Goal: Task Accomplishment & Management: Manage account settings

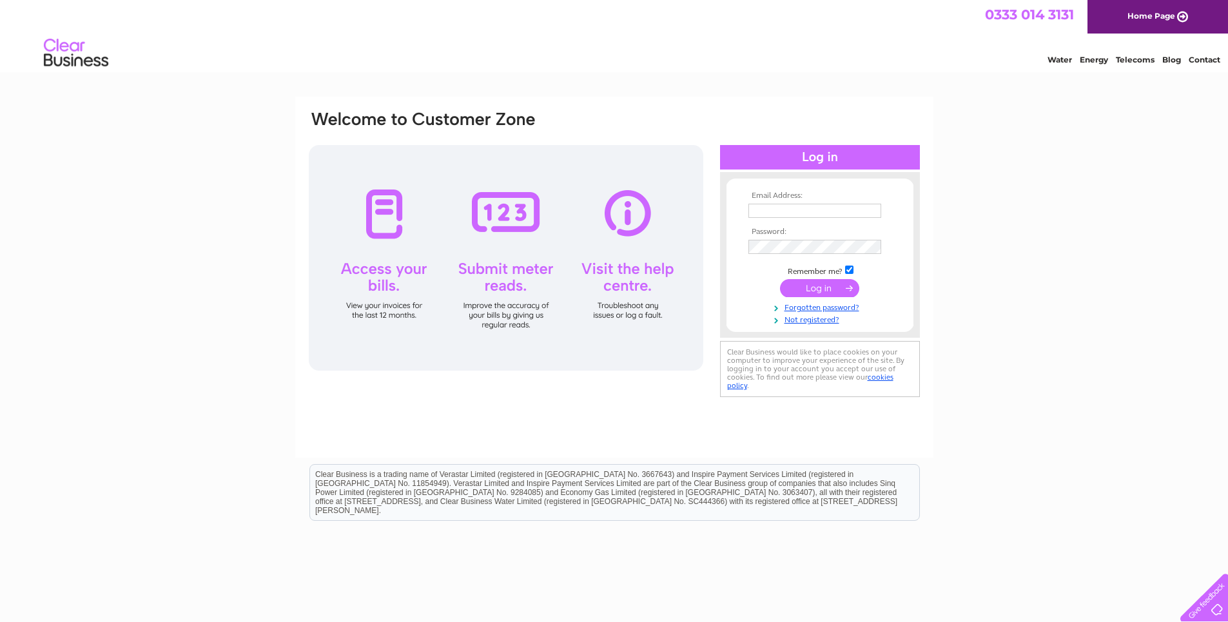
type input "emma@north-harbour.co.uk"
click at [822, 281] on input "submit" at bounding box center [819, 288] width 79 height 18
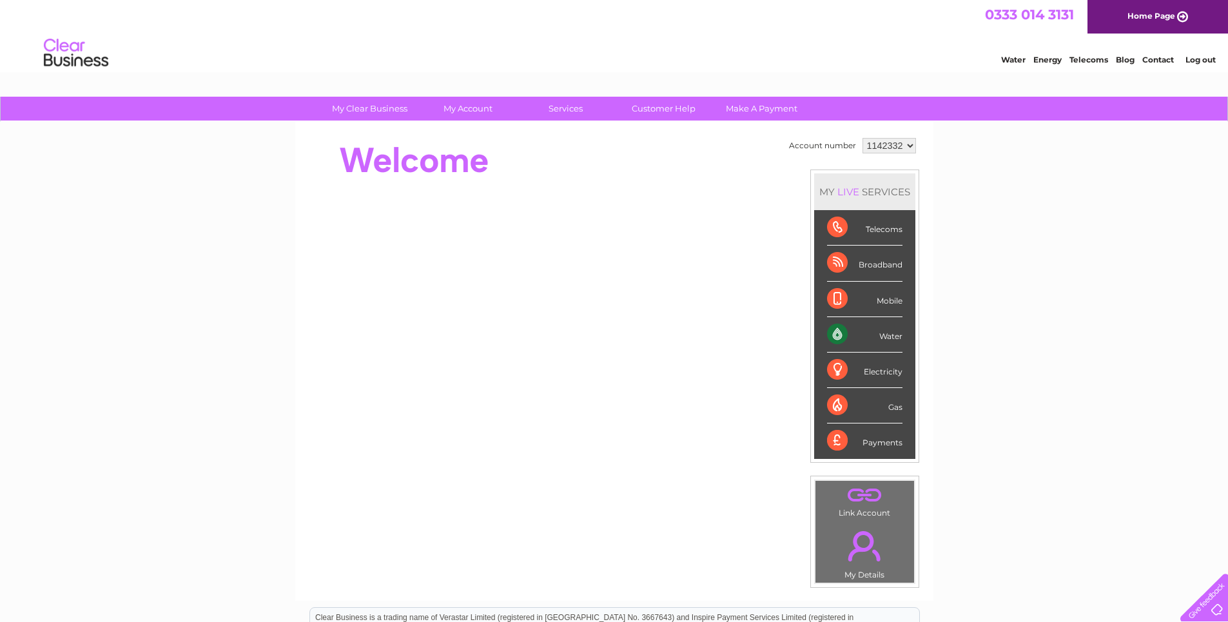
click at [838, 328] on div "Water" at bounding box center [864, 334] width 75 height 35
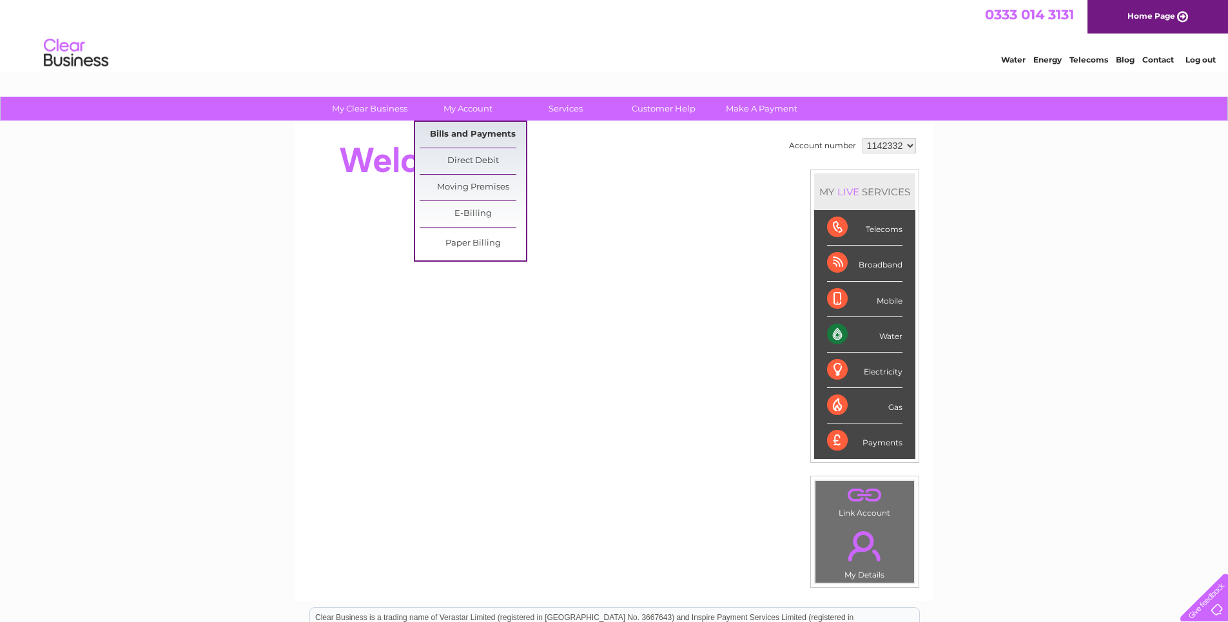
click at [487, 131] on link "Bills and Payments" at bounding box center [473, 135] width 106 height 26
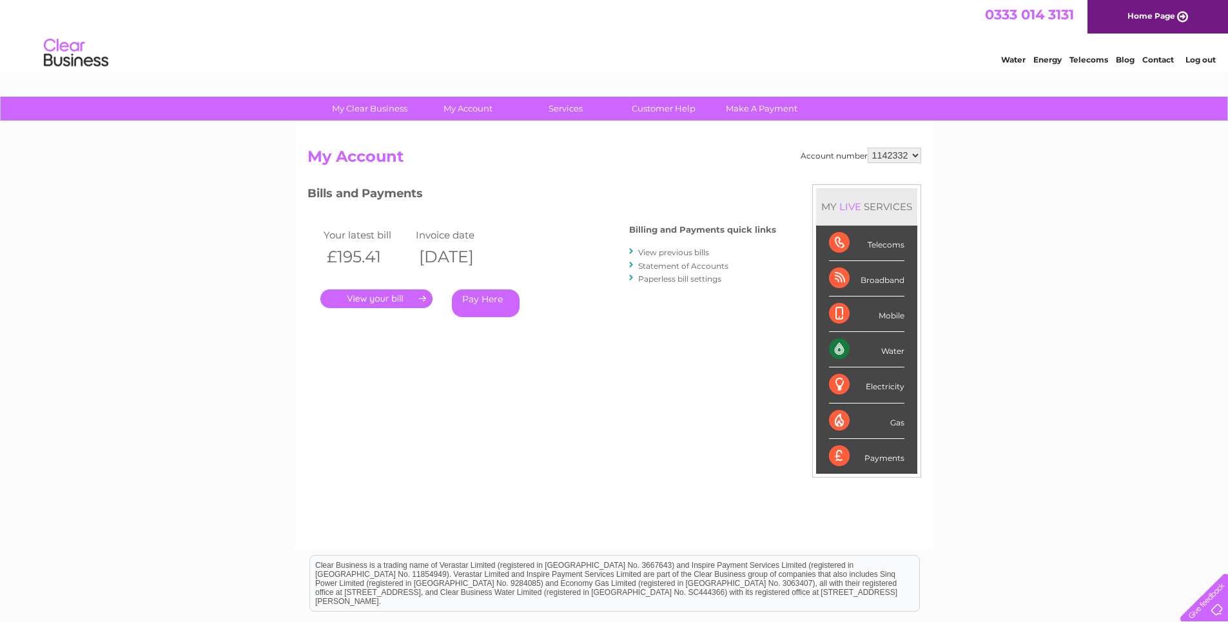
click at [355, 300] on link "." at bounding box center [376, 299] width 112 height 19
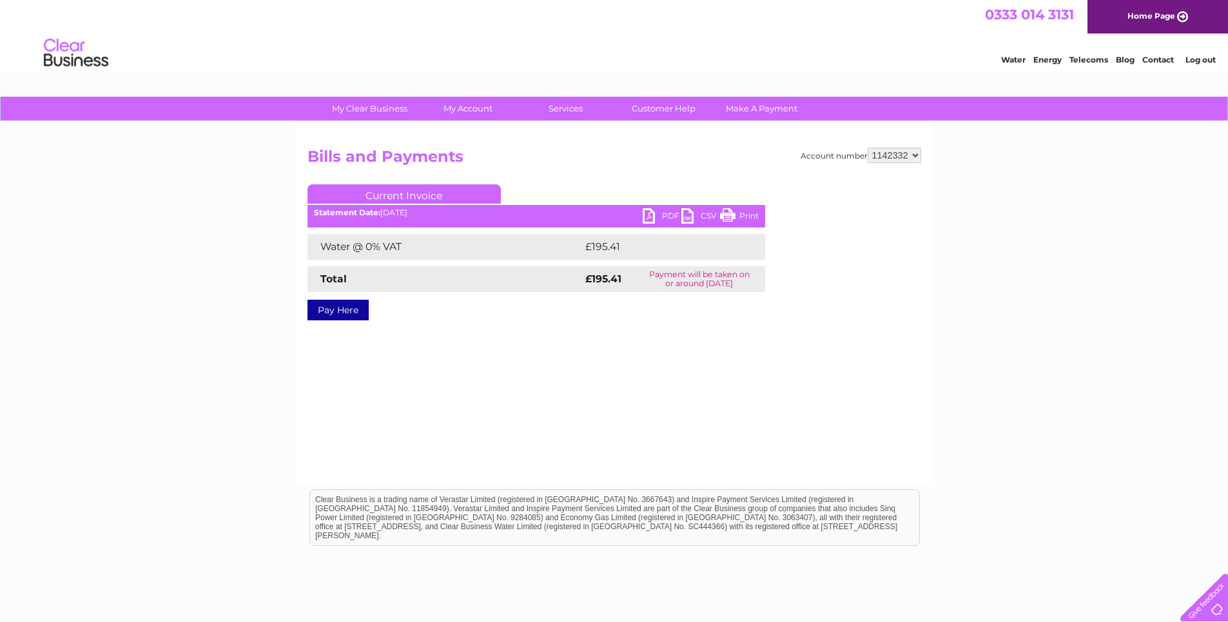
click at [653, 212] on link "PDF" at bounding box center [662, 217] width 39 height 19
